Goal: Information Seeking & Learning: Understand process/instructions

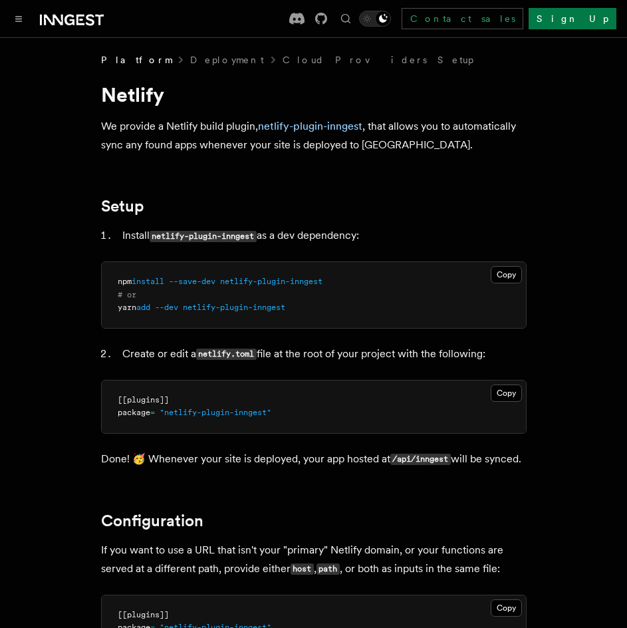
drag, startPoint x: 266, startPoint y: 572, endPoint x: 252, endPoint y: 572, distance: 14.0
click at [252, 572] on p "If you want to use a URL that isn't your "primary" Netlify domain, or your func…" at bounding box center [313, 559] width 425 height 38
click at [34, 15] on div at bounding box center [57, 18] width 93 height 19
click at [21, 11] on button "Toggle navigation" at bounding box center [19, 19] width 16 height 16
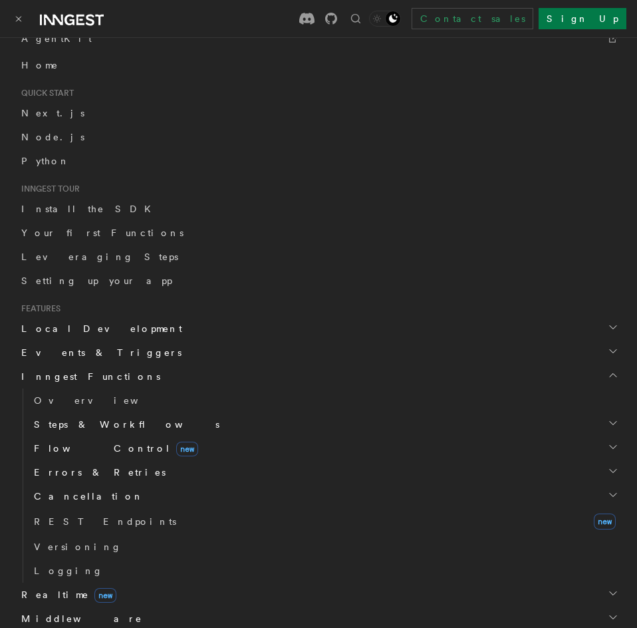
scroll to position [133, 0]
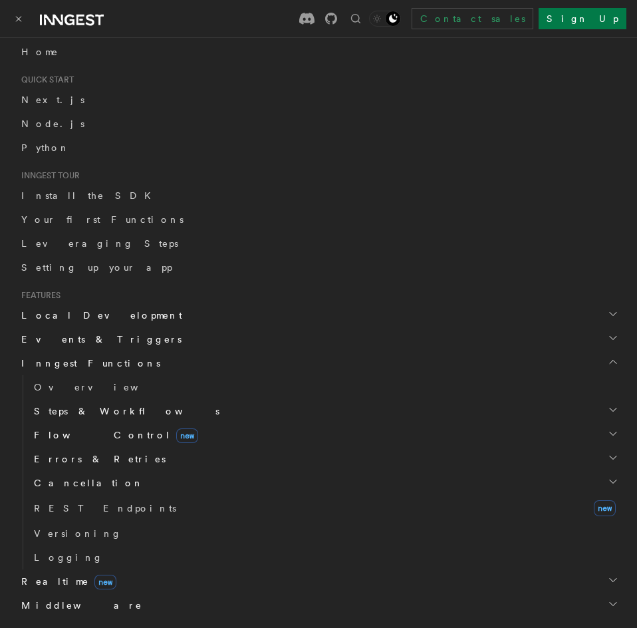
click at [78, 405] on span "Steps & Workflows" at bounding box center [124, 410] width 191 height 13
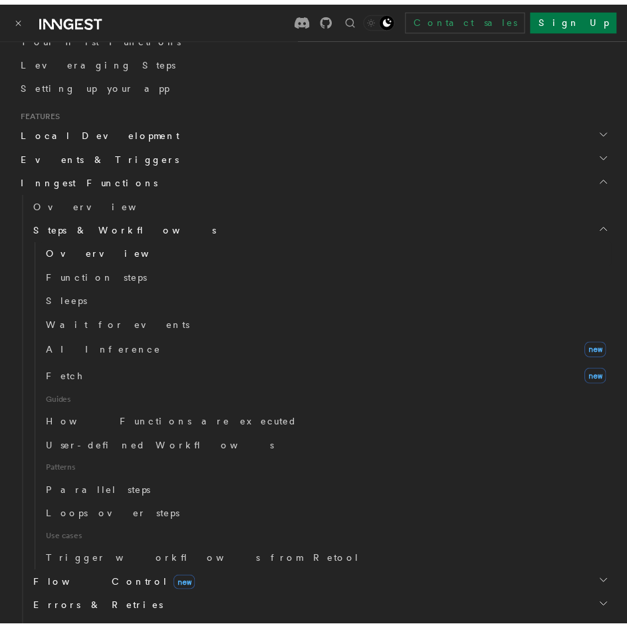
scroll to position [199, 0]
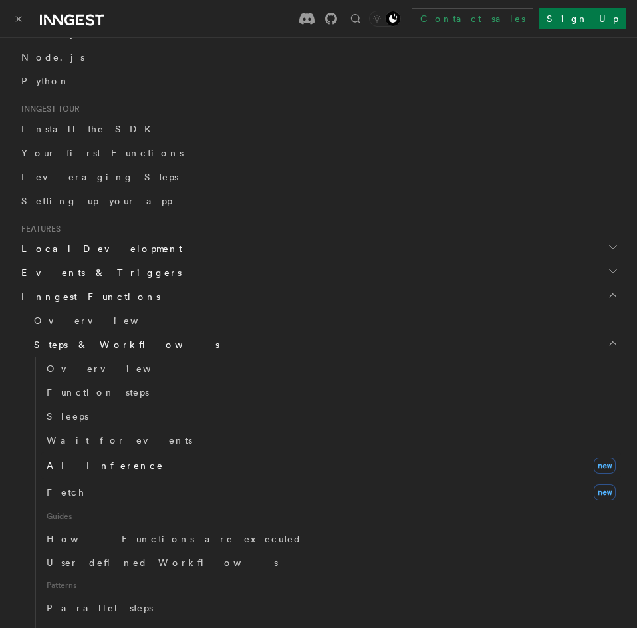
click at [86, 466] on span "AI Inference" at bounding box center [105, 465] width 117 height 11
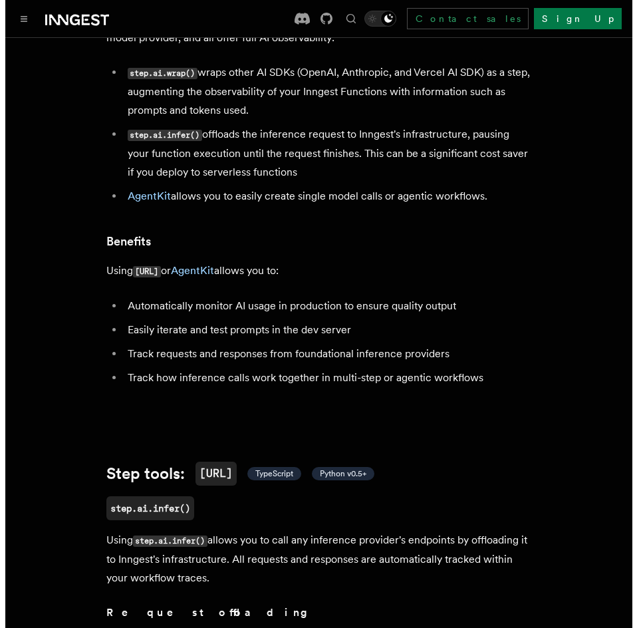
scroll to position [133, 0]
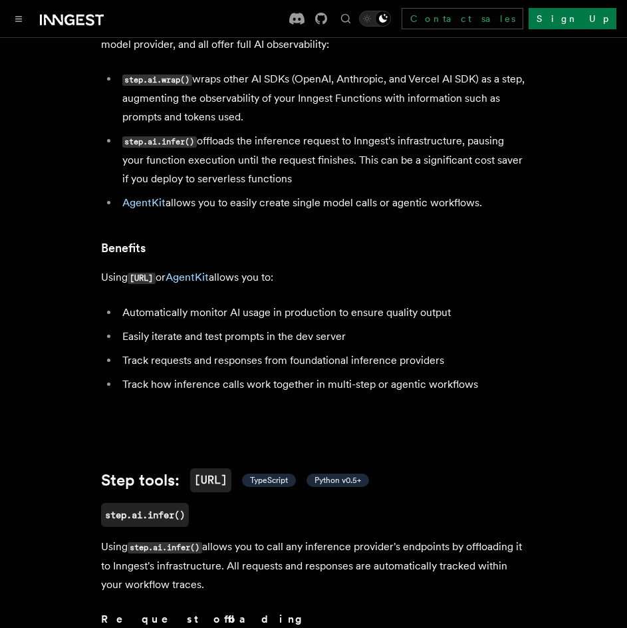
click at [9, 25] on div "Documentation Examples AgentKit Search... Ctrl+K Contact sales Sign Up" at bounding box center [313, 18] width 627 height 37
click at [13, 19] on button "Toggle navigation" at bounding box center [19, 19] width 16 height 16
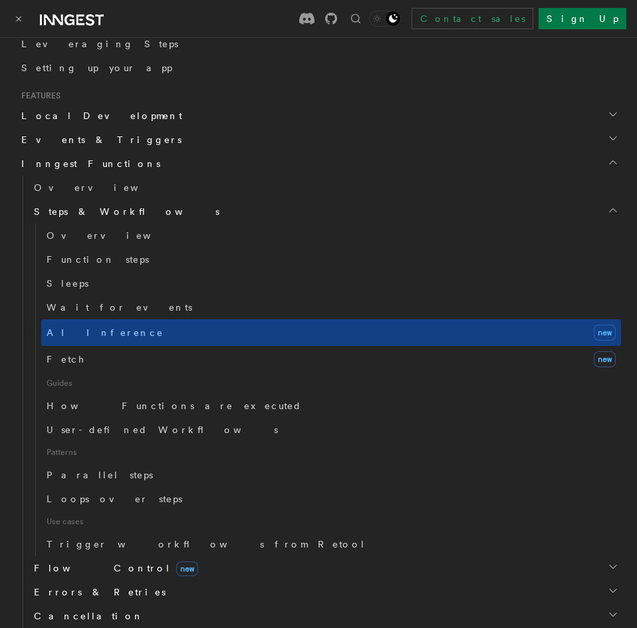
scroll to position [266, 0]
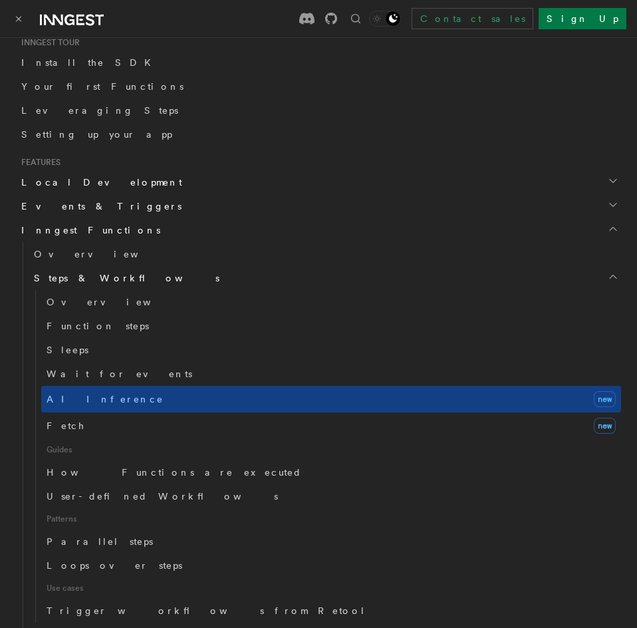
click at [88, 278] on span "Steps & Workflows" at bounding box center [124, 277] width 191 height 13
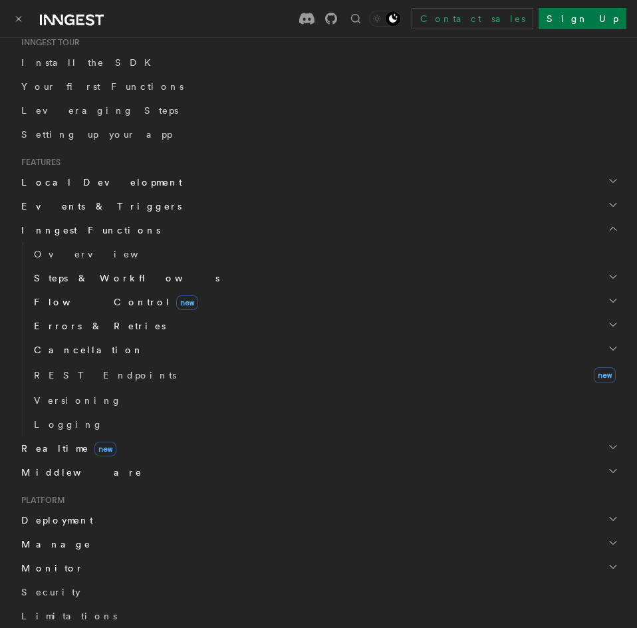
click at [85, 277] on span "Steps & Workflows" at bounding box center [124, 277] width 191 height 13
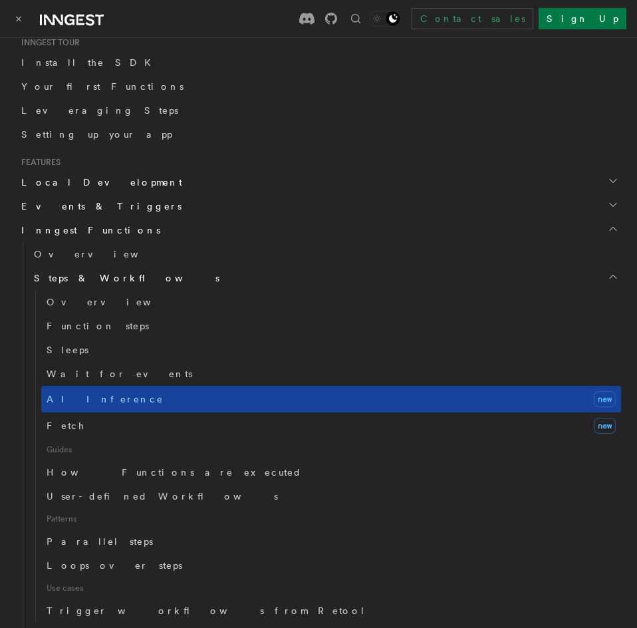
click at [96, 399] on span "AI Inference" at bounding box center [105, 399] width 117 height 11
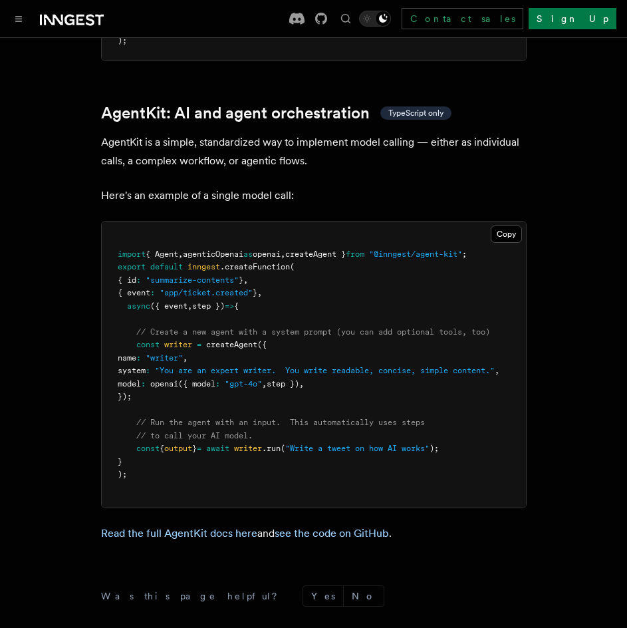
scroll to position [3975, 0]
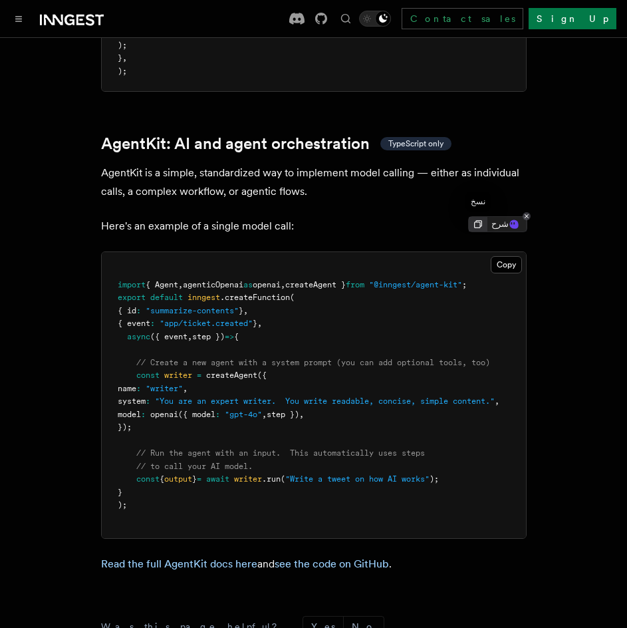
click at [475, 223] on icon at bounding box center [478, 224] width 11 height 11
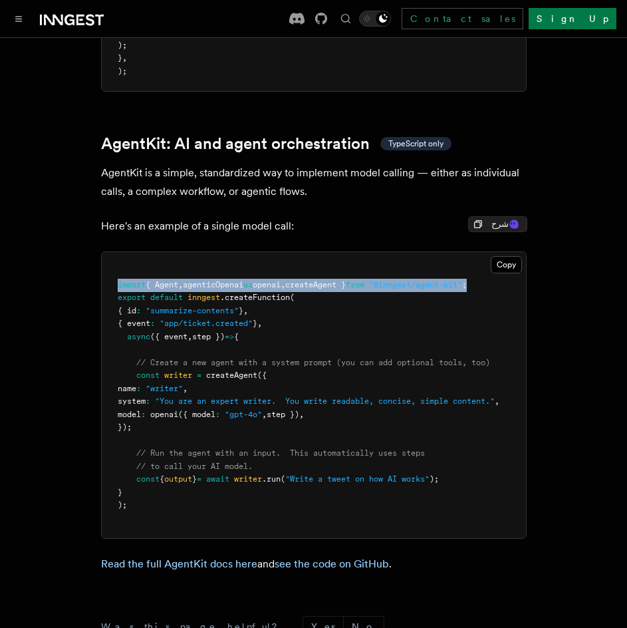
drag, startPoint x: 114, startPoint y: 262, endPoint x: 503, endPoint y: 268, distance: 389.6
click at [503, 268] on pre "import { Agent , agenticOpenai as openai , createAgent } from "@inngest/agent-k…" at bounding box center [314, 395] width 424 height 286
copy span "import { Agent , agenticOpenai as openai , createAgent } from "@inngest/agent-k…"
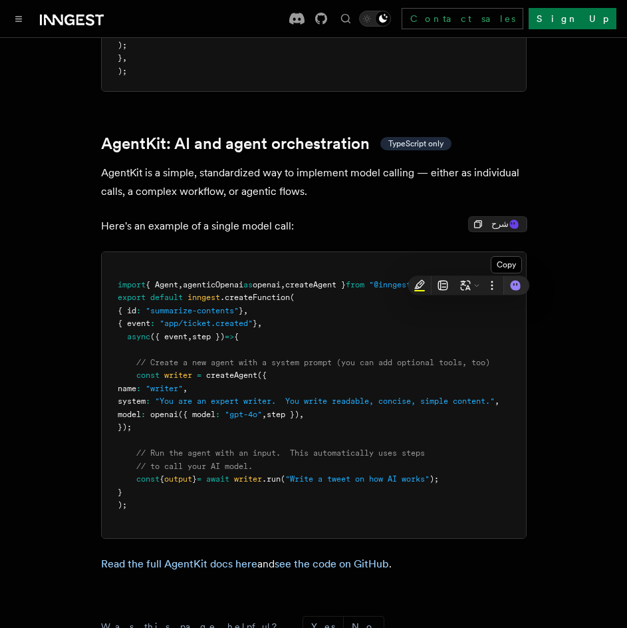
click at [316, 312] on pre "import { Agent , agenticOpenai as openai , createAgent } from "@inngest/agent-k…" at bounding box center [314, 395] width 424 height 286
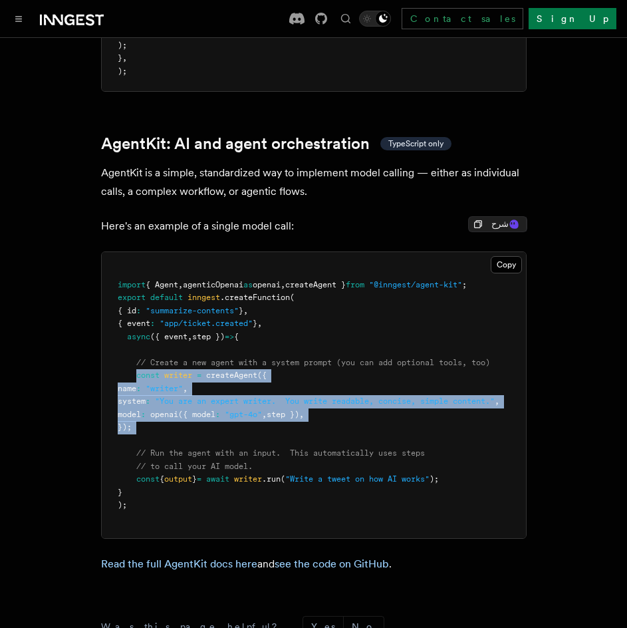
drag, startPoint x: 135, startPoint y: 357, endPoint x: 152, endPoint y: 414, distance: 59.7
click at [152, 414] on pre "import { Agent , agenticOpenai as openai , createAgent } from "@inngest/agent-k…" at bounding box center [314, 395] width 424 height 286
copy code "const writer = createAgent ({ name : "writer" , system : "You are an expert wri…"
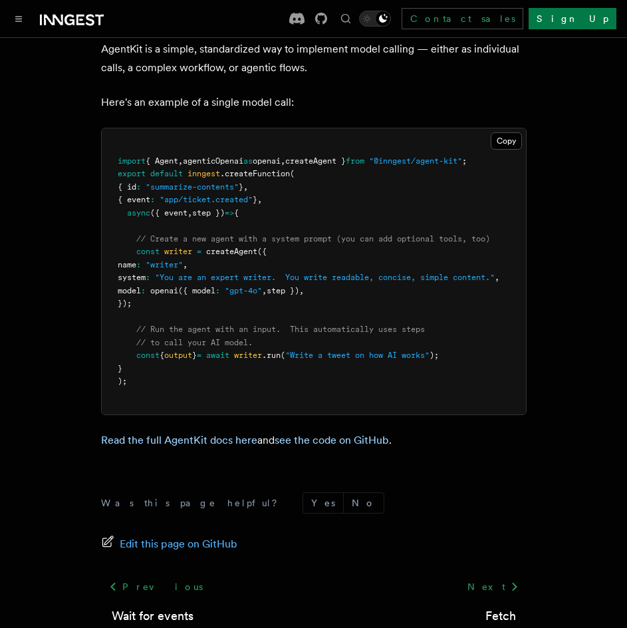
scroll to position [4042, 0]
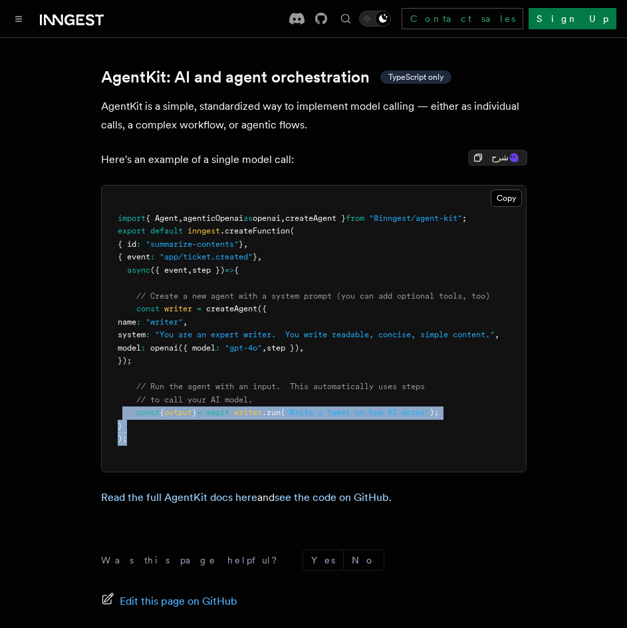
drag, startPoint x: 134, startPoint y: 422, endPoint x: 123, endPoint y: 391, distance: 33.2
click at [123, 391] on pre "import { Agent , agenticOpenai as openai , createAgent } from "@inngest/agent-k…" at bounding box center [314, 328] width 424 height 286
click at [155, 412] on pre "import { Agent , agenticOpenai as openai , createAgent } from "@inngest/agent-k…" at bounding box center [314, 328] width 424 height 286
copy code "const { output } = await writer .run ( "Write a tweet on how AI works" ); } );"
click at [282, 417] on pre "import { Agent , agenticOpenai as openai , createAgent } from "@inngest/agent-k…" at bounding box center [314, 328] width 424 height 286
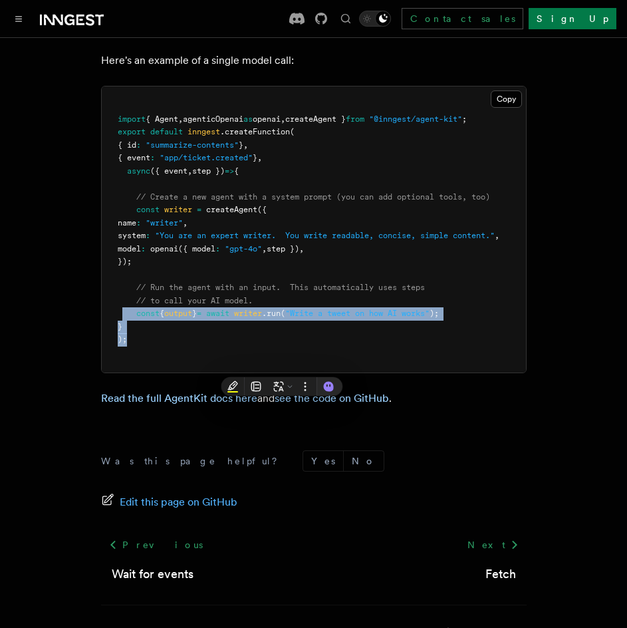
scroll to position [4175, 0]
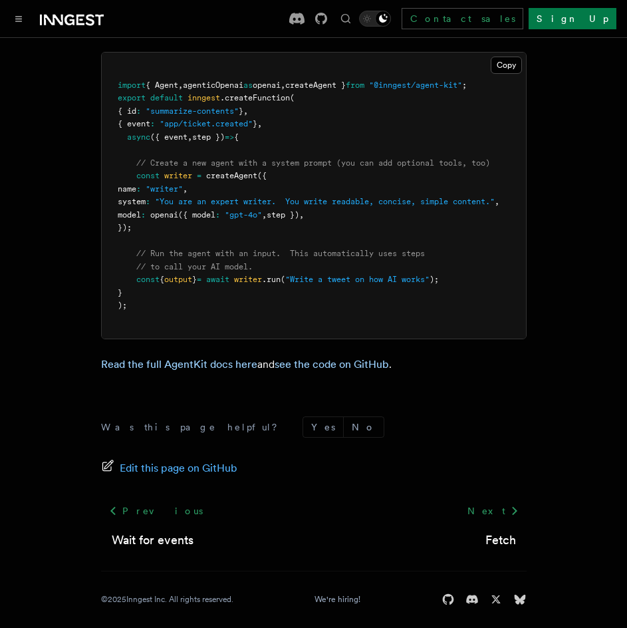
click at [459, 418] on form "Was this page helpful? Yes No" at bounding box center [313, 426] width 425 height 21
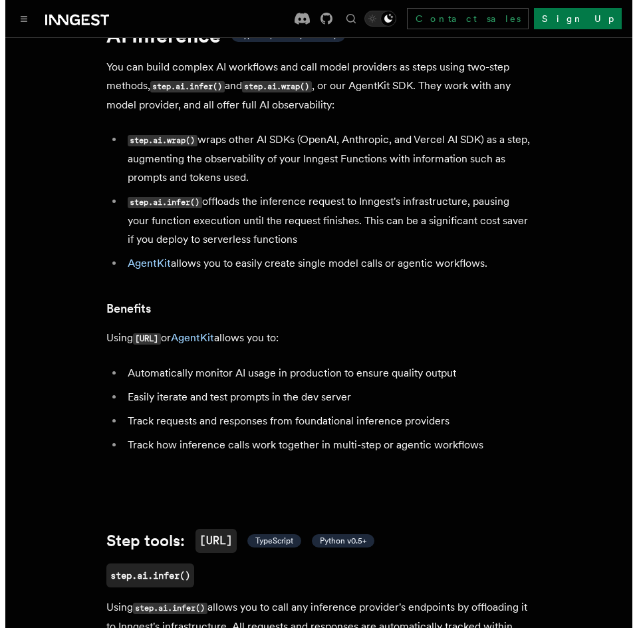
scroll to position [0, 0]
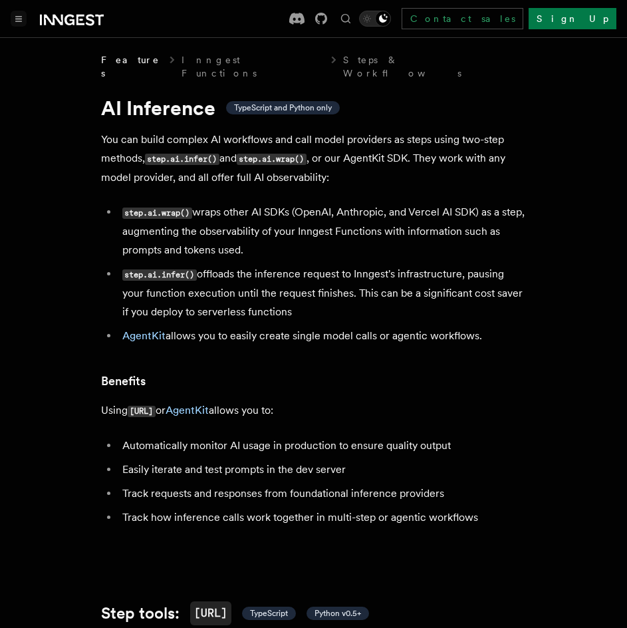
click at [26, 22] on div at bounding box center [57, 18] width 93 height 19
click at [25, 22] on button "Toggle navigation" at bounding box center [19, 19] width 16 height 16
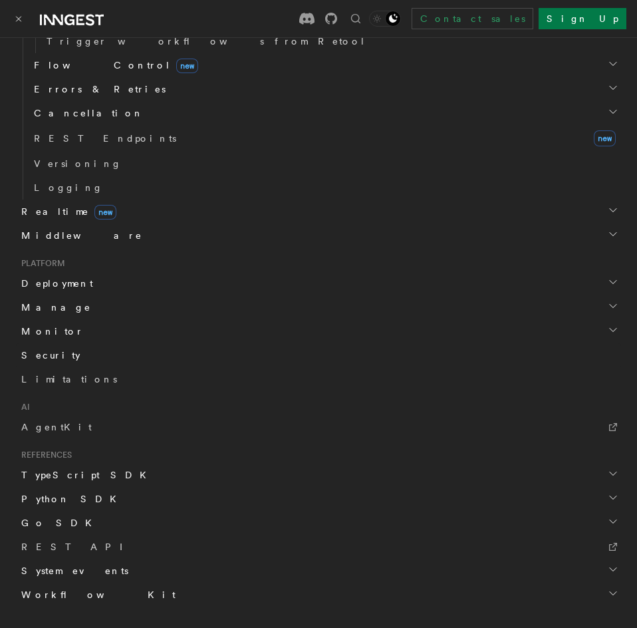
scroll to position [864, 0]
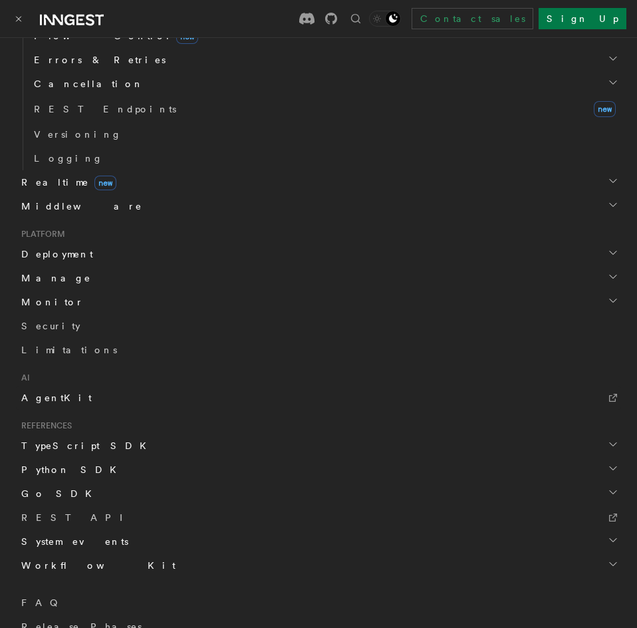
click at [53, 398] on span "AgentKit" at bounding box center [56, 397] width 70 height 11
